Goal: Complete application form

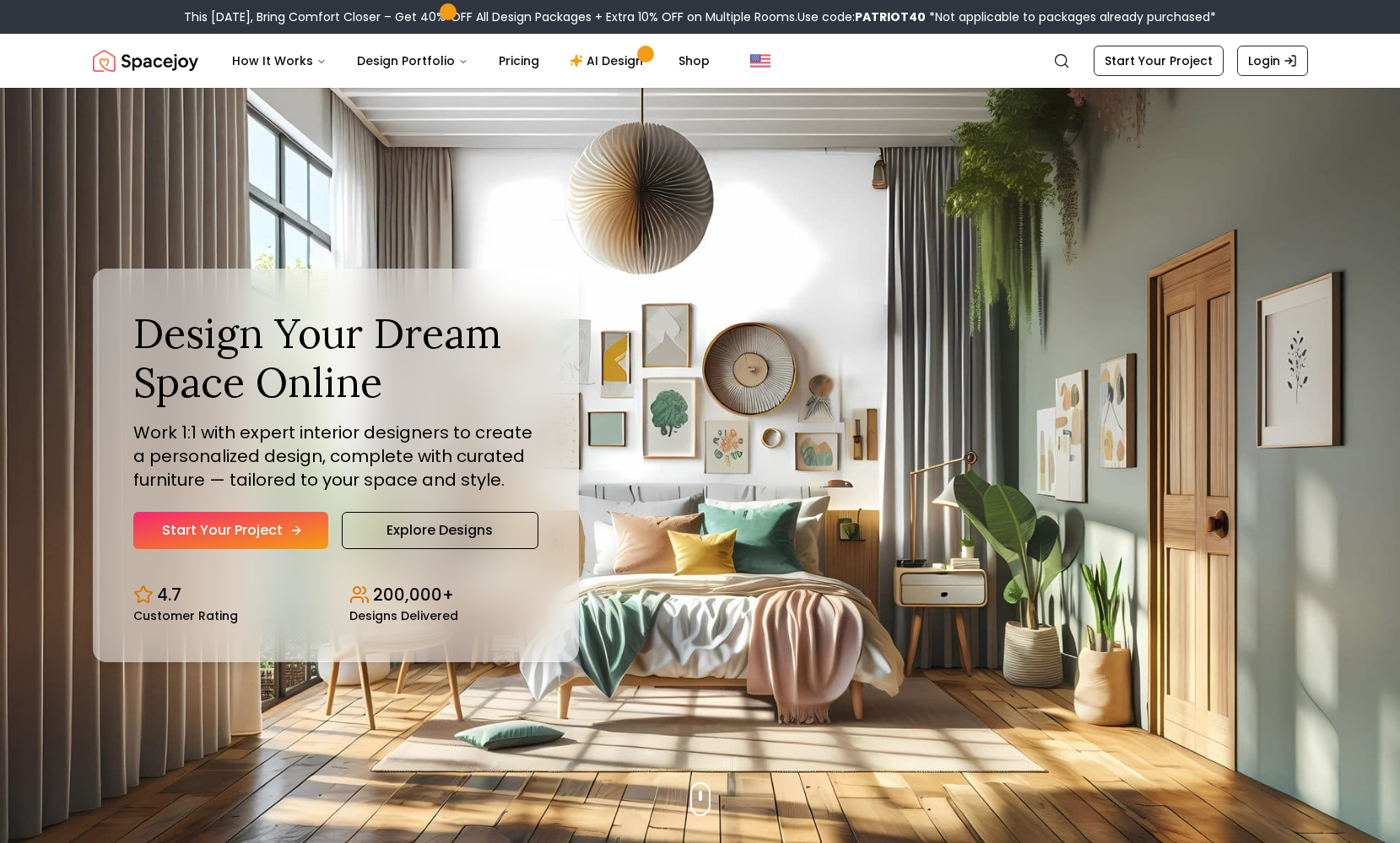
click at [291, 541] on link "Start Your Project" at bounding box center [231, 530] width 195 height 37
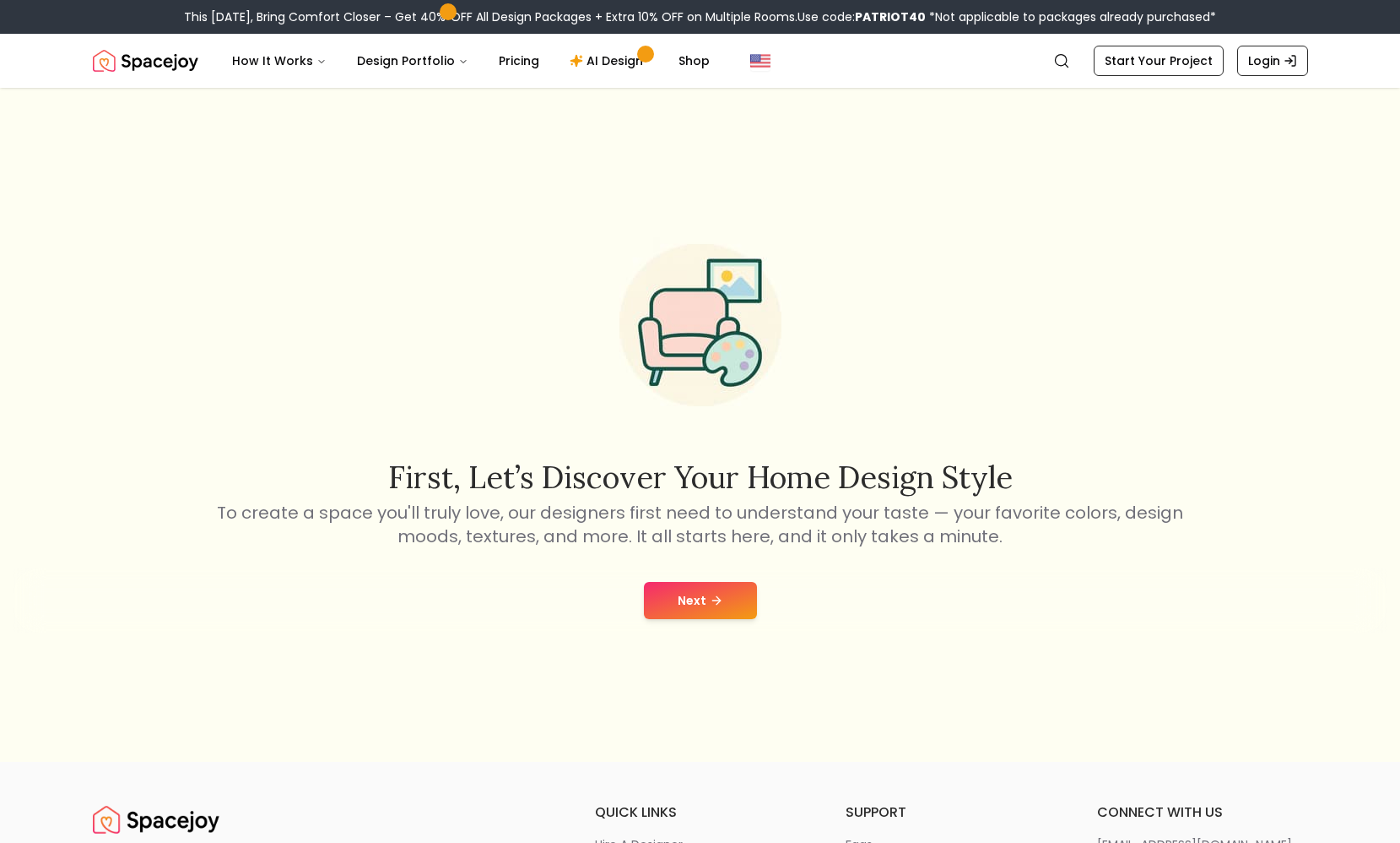
click at [706, 600] on button "Next" at bounding box center [700, 601] width 113 height 37
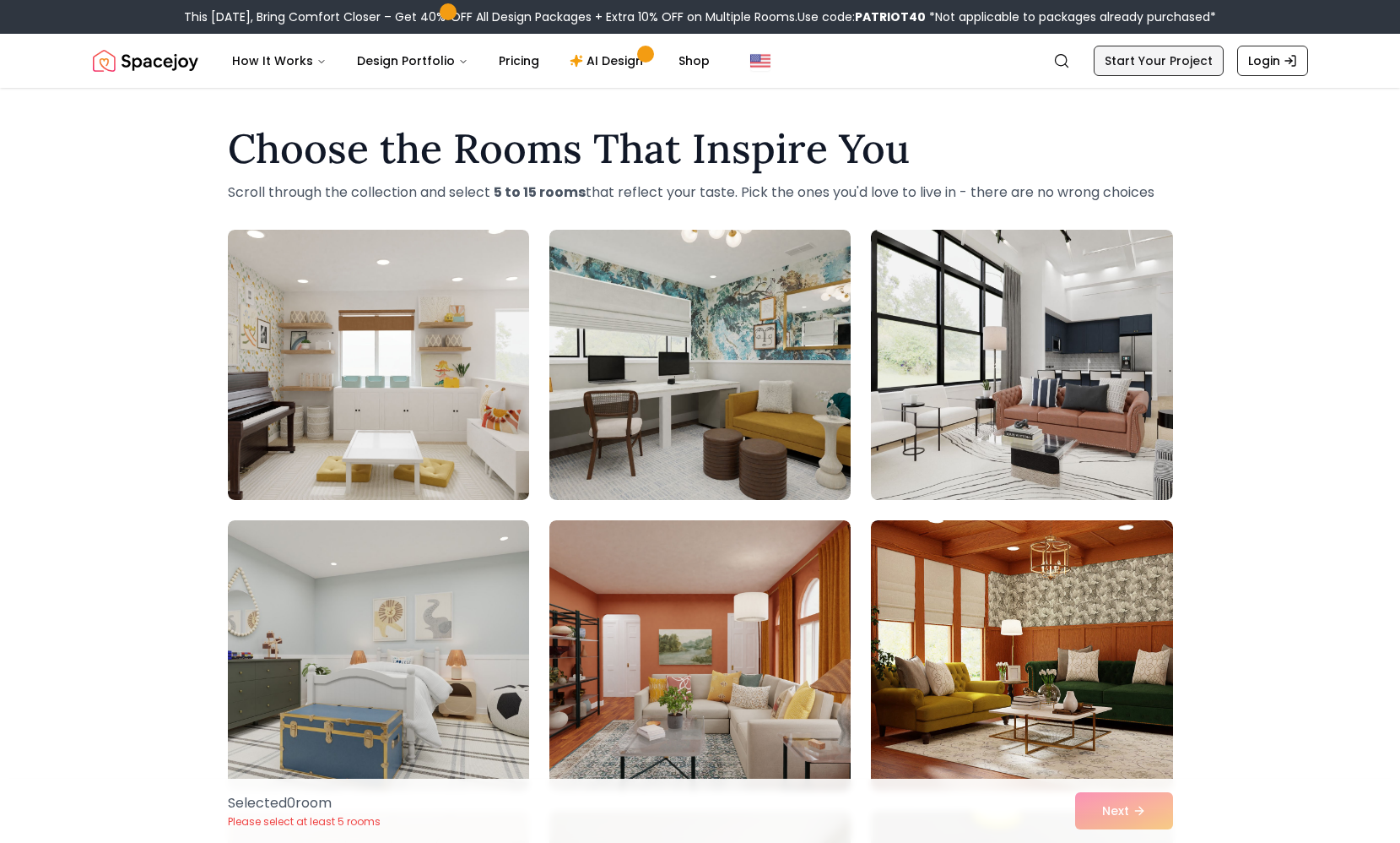
click at [1150, 65] on link "Start Your Project" at bounding box center [1159, 60] width 130 height 30
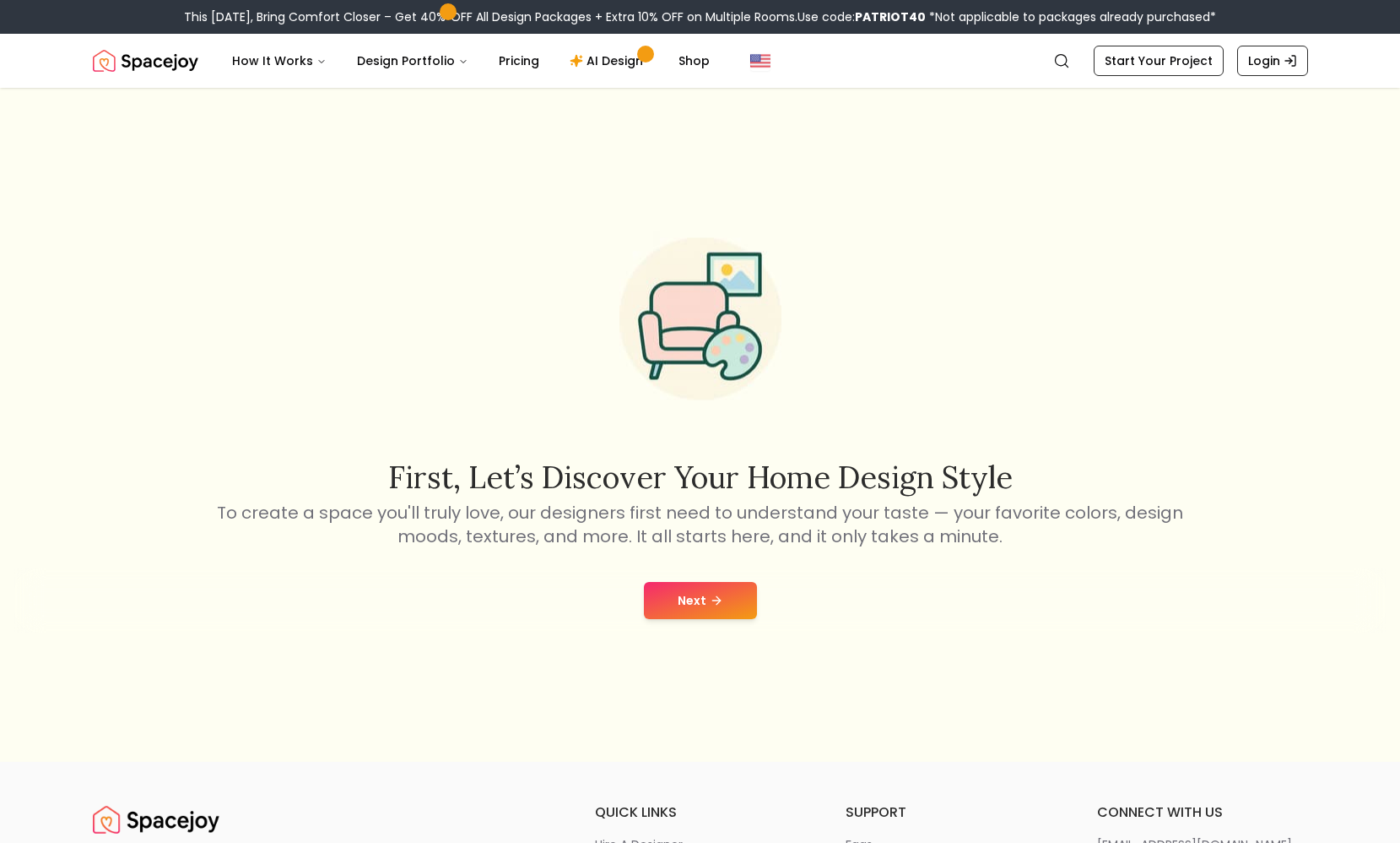
click at [722, 600] on button "Next" at bounding box center [700, 601] width 113 height 37
